Goal: Task Accomplishment & Management: Manage account settings

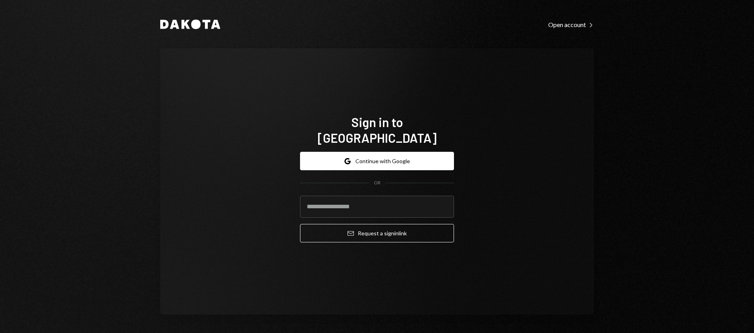
type input "**********"
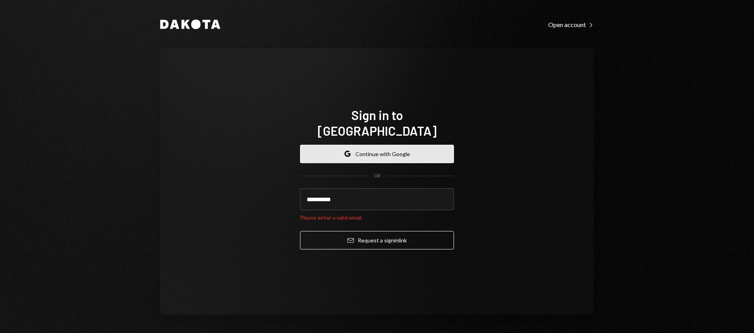
click at [373, 152] on button "Google Continue with Google" at bounding box center [377, 154] width 154 height 18
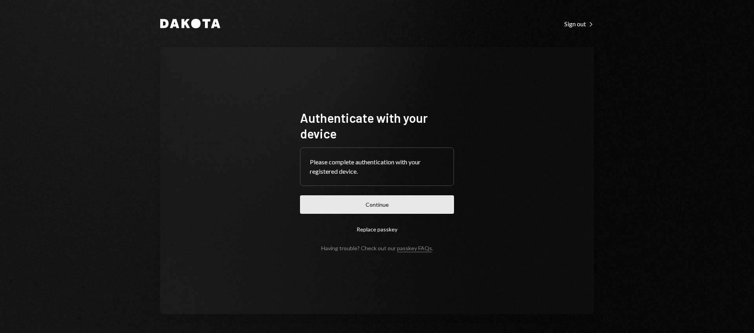
click at [366, 197] on button "Continue" at bounding box center [377, 204] width 154 height 18
